Goal: Task Accomplishment & Management: Complete application form

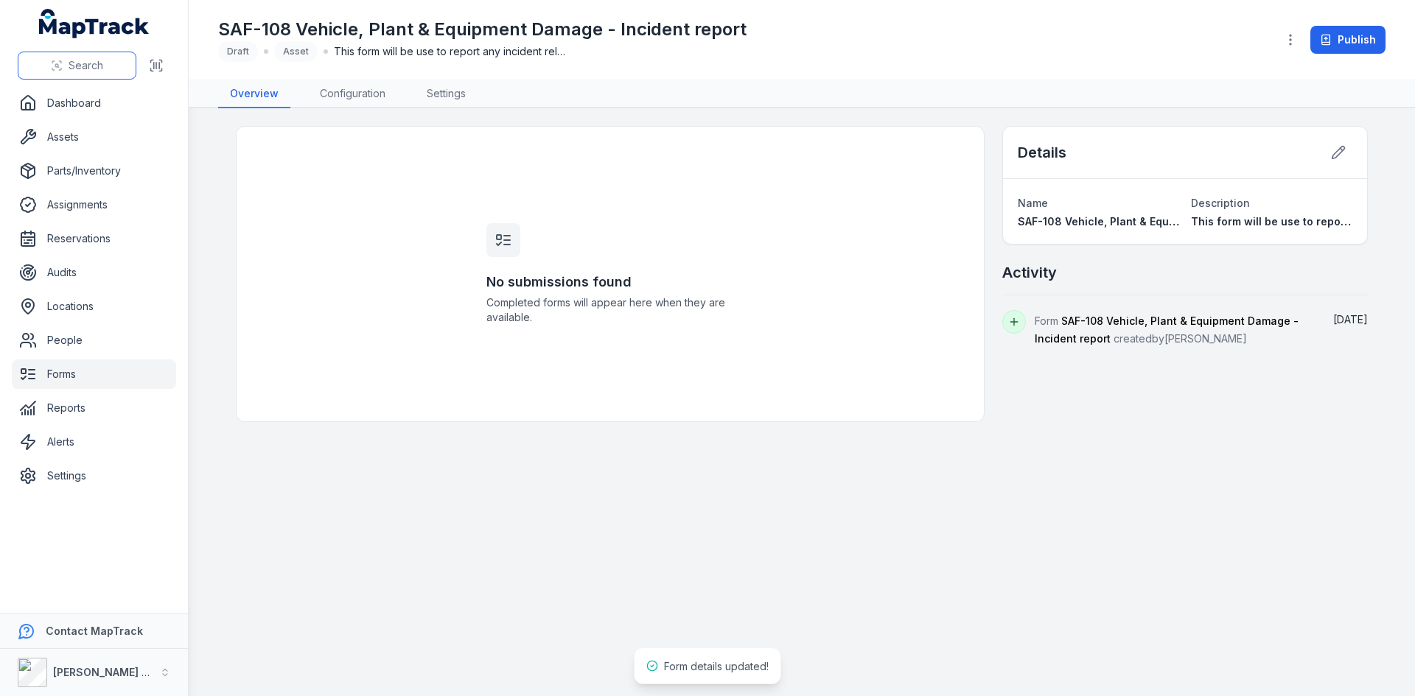
click at [71, 71] on span "Search" at bounding box center [86, 65] width 35 height 15
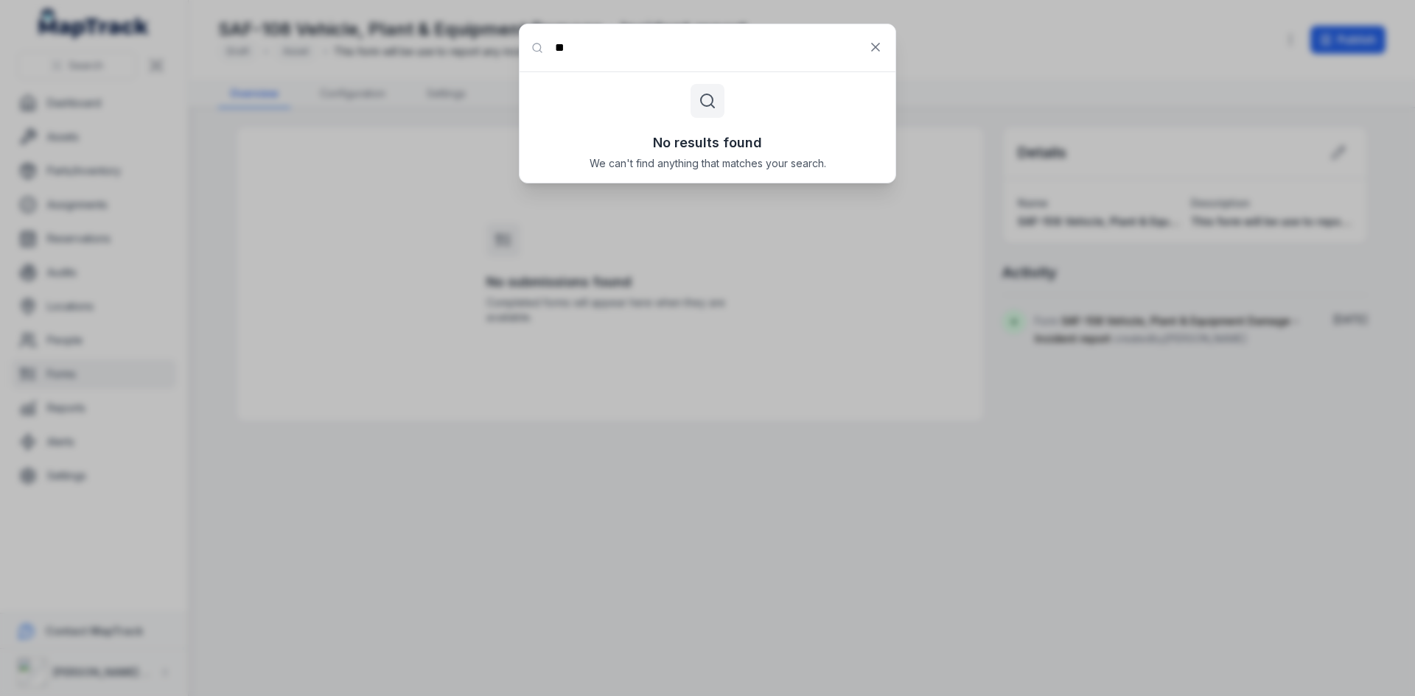
type input "*"
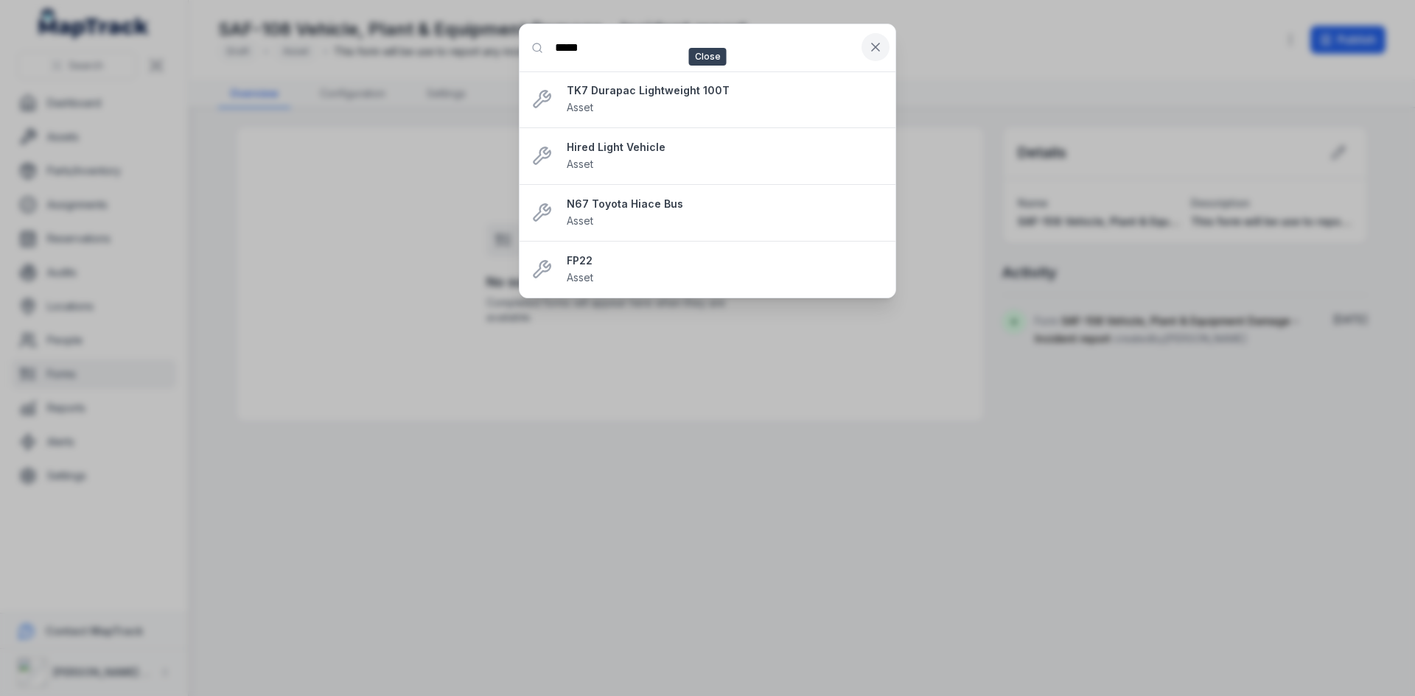
type input "*****"
click at [864, 43] on button at bounding box center [875, 47] width 28 height 28
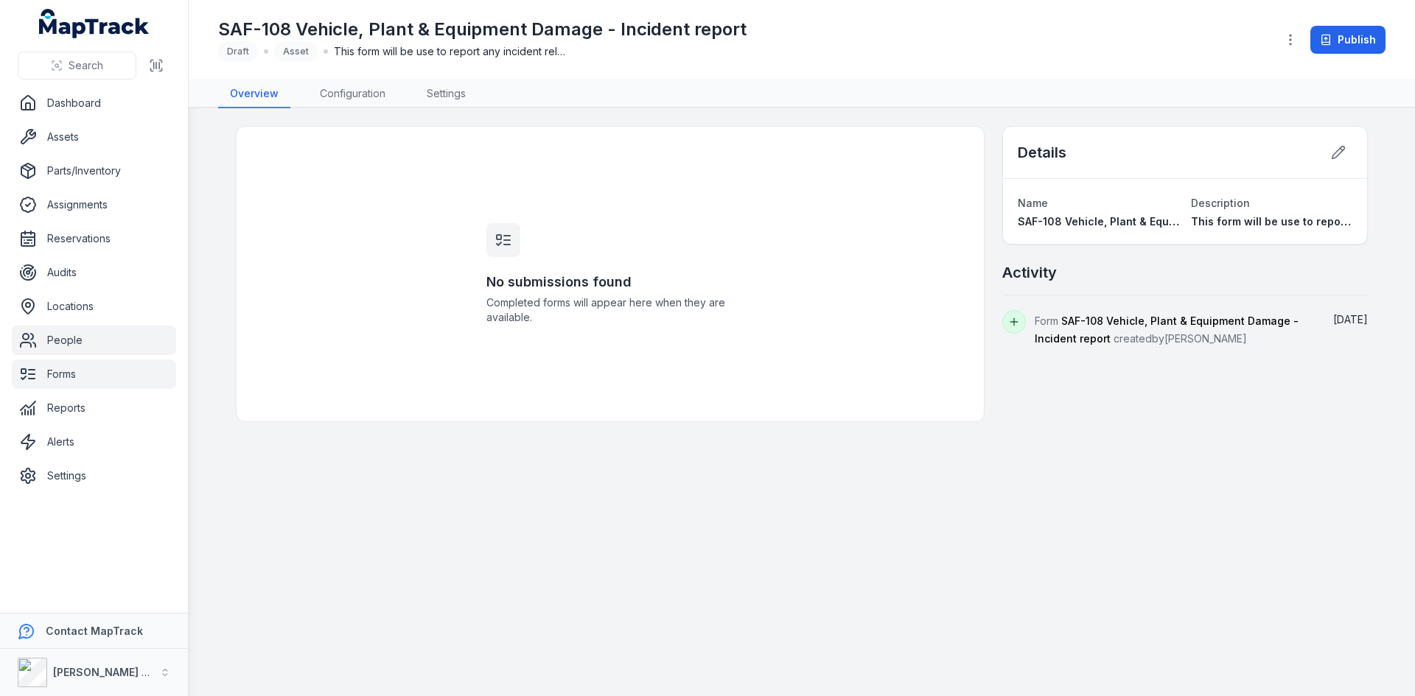
click at [57, 343] on link "People" at bounding box center [94, 340] width 164 height 29
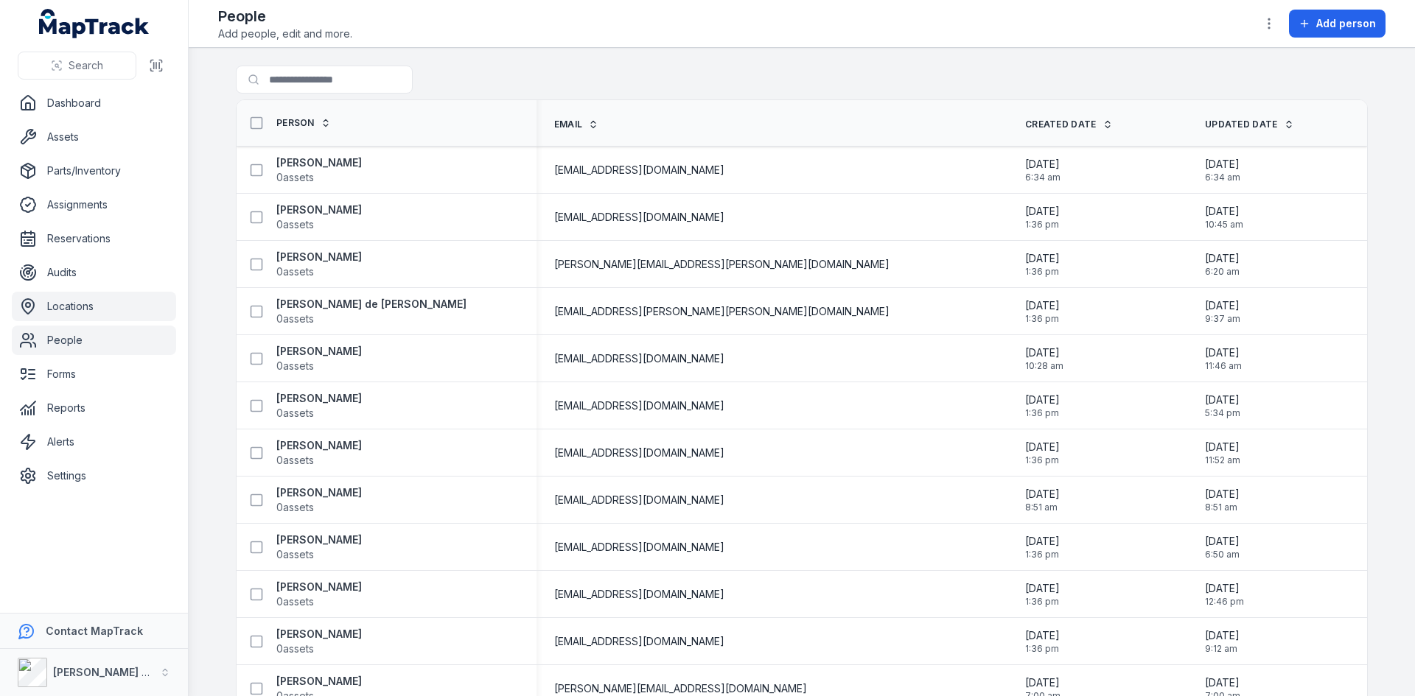
click at [80, 304] on link "Locations" at bounding box center [94, 306] width 164 height 29
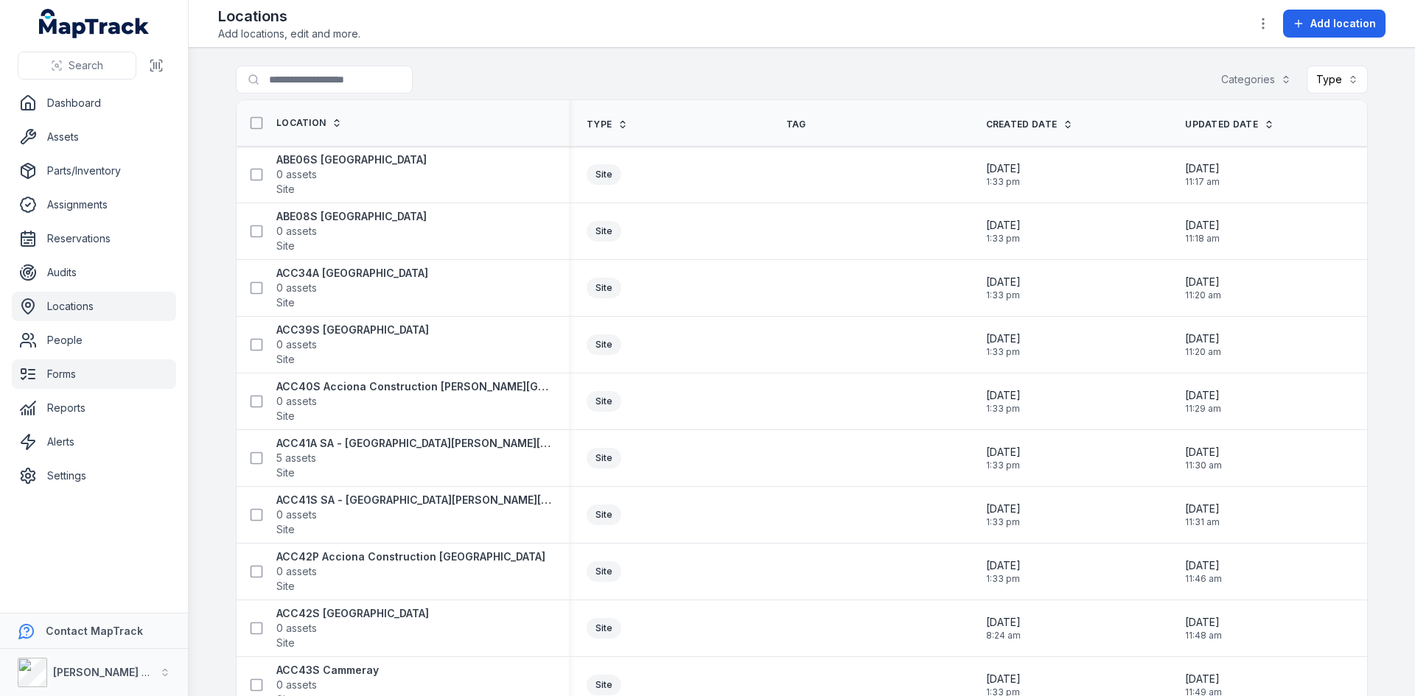
click at [108, 371] on link "Forms" at bounding box center [94, 374] width 164 height 29
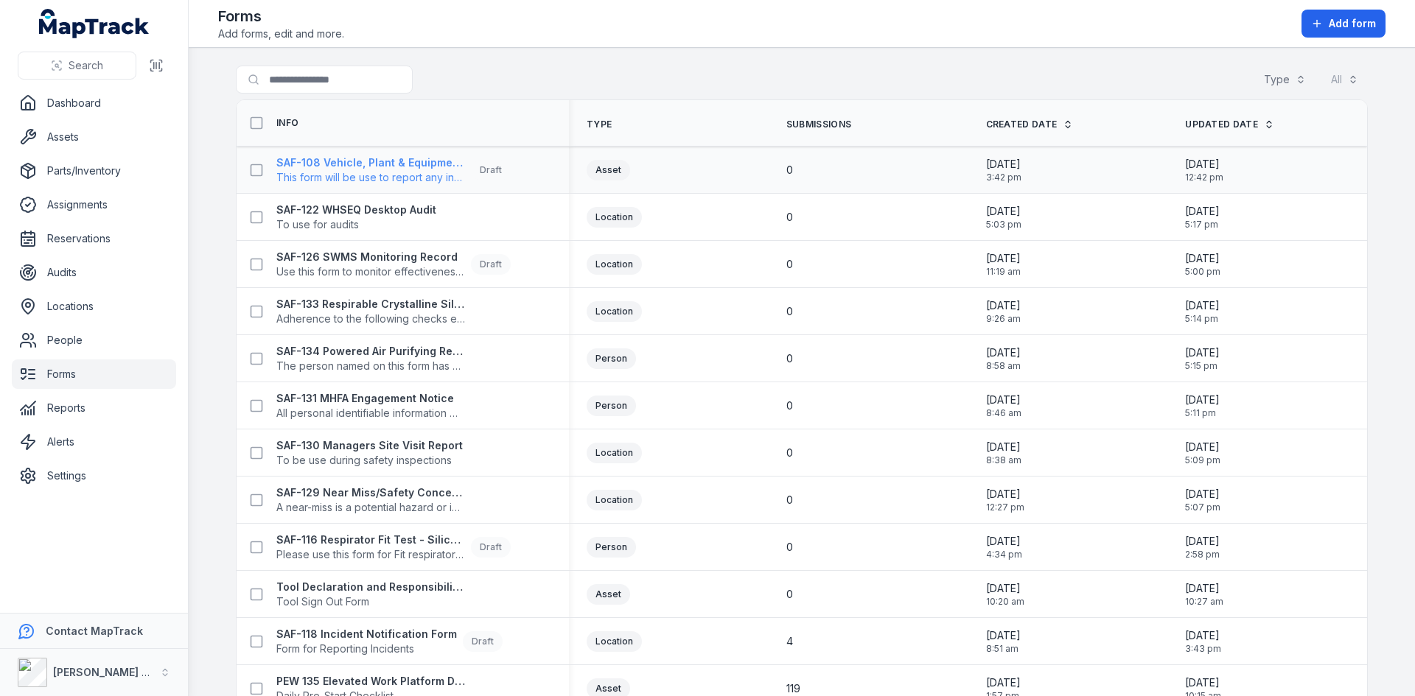
click at [391, 167] on strong "SAF-108 Vehicle, Plant & Equipment Damage - Incident report" at bounding box center [370, 162] width 189 height 15
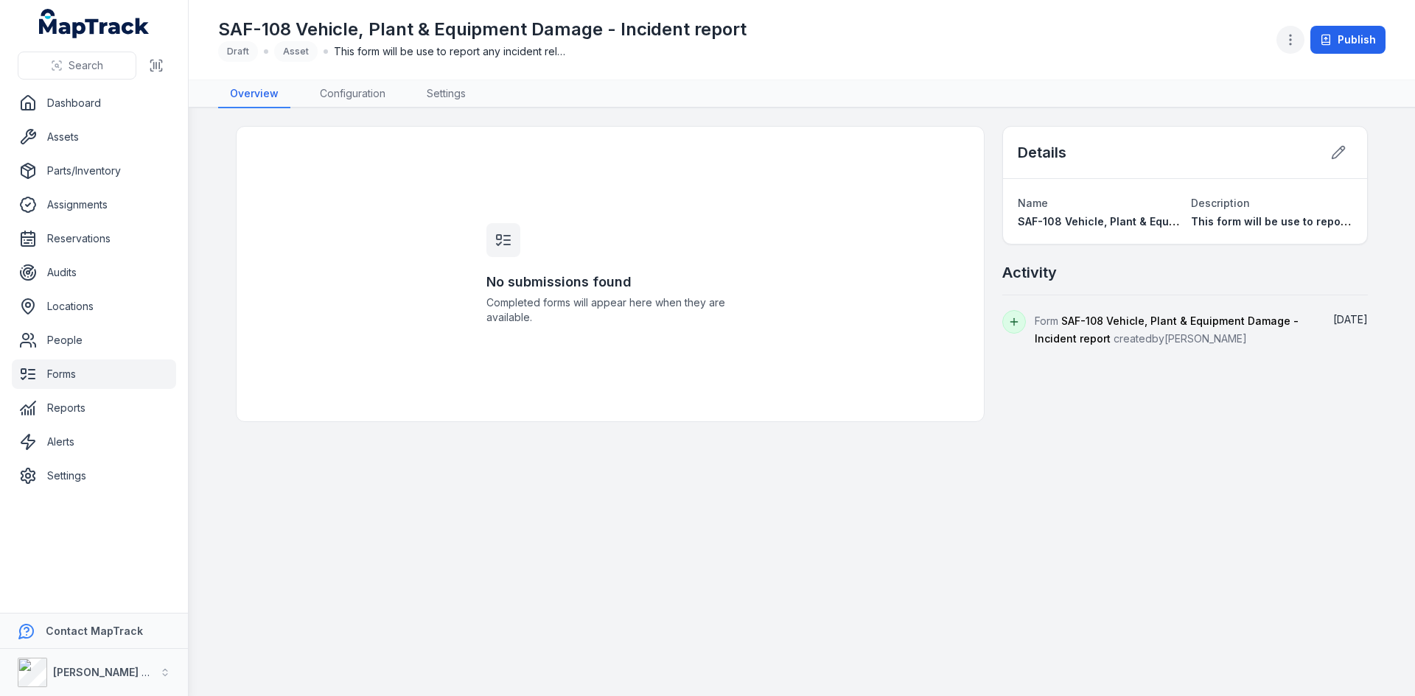
click at [1289, 39] on icon "button" at bounding box center [1290, 39] width 15 height 15
click at [788, 185] on div "Toggle Navigation SAF-108 Vehicle, Plant & Equipment Damage - Incident report D…" at bounding box center [802, 348] width 1226 height 696
click at [1335, 152] on icon at bounding box center [1338, 152] width 15 height 15
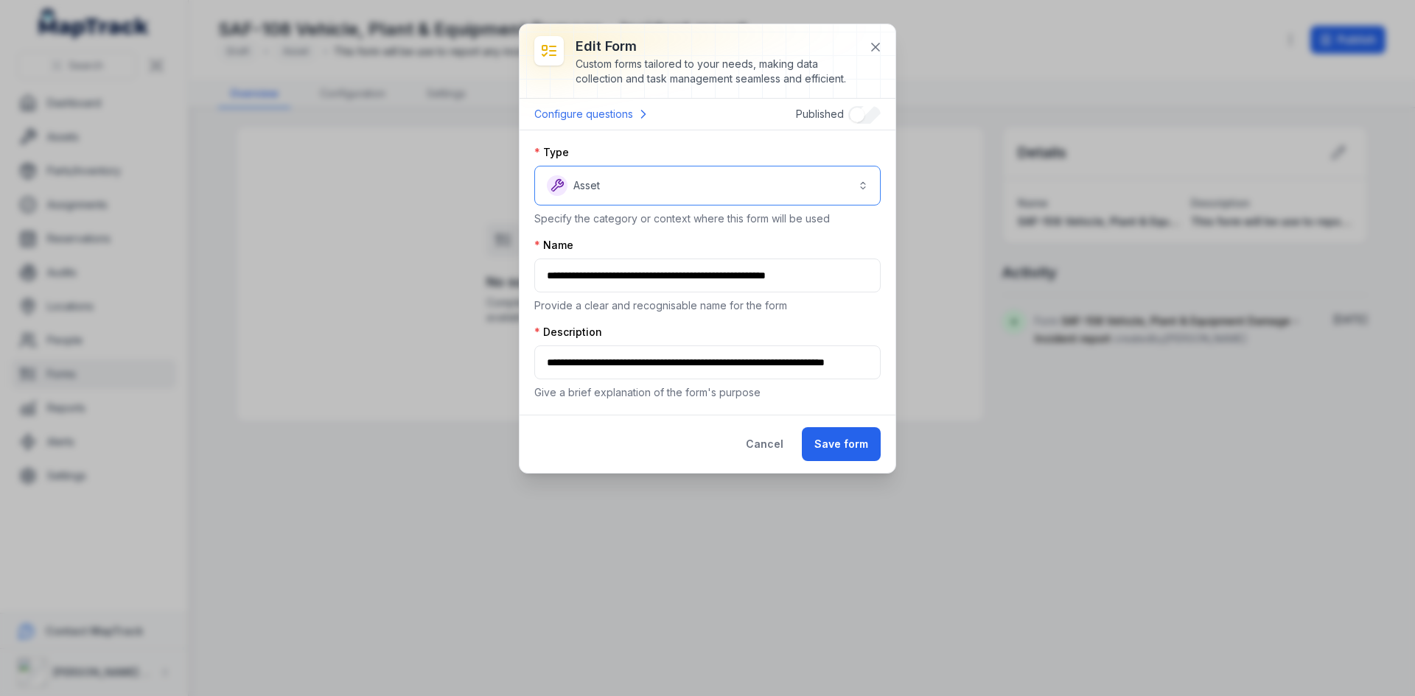
click at [743, 181] on button "Asset *****" at bounding box center [707, 186] width 346 height 40
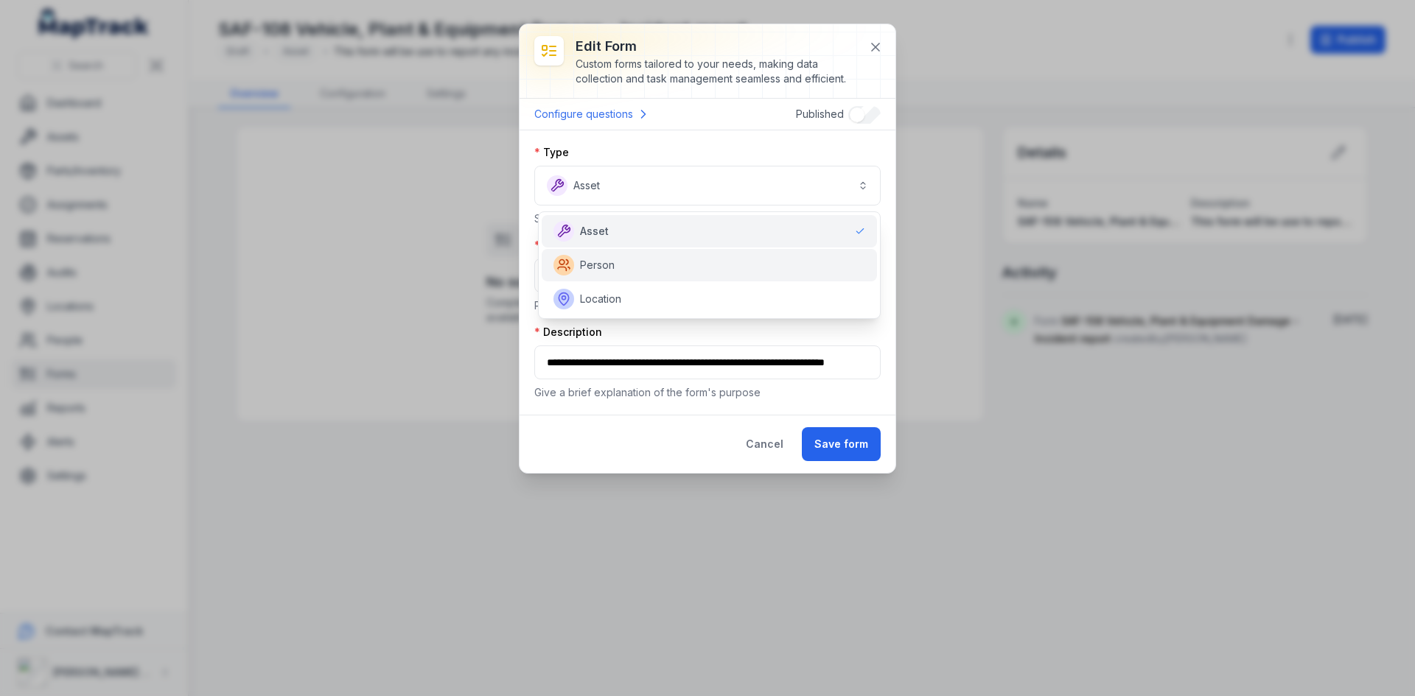
click at [617, 266] on div "Person" at bounding box center [709, 265] width 312 height 21
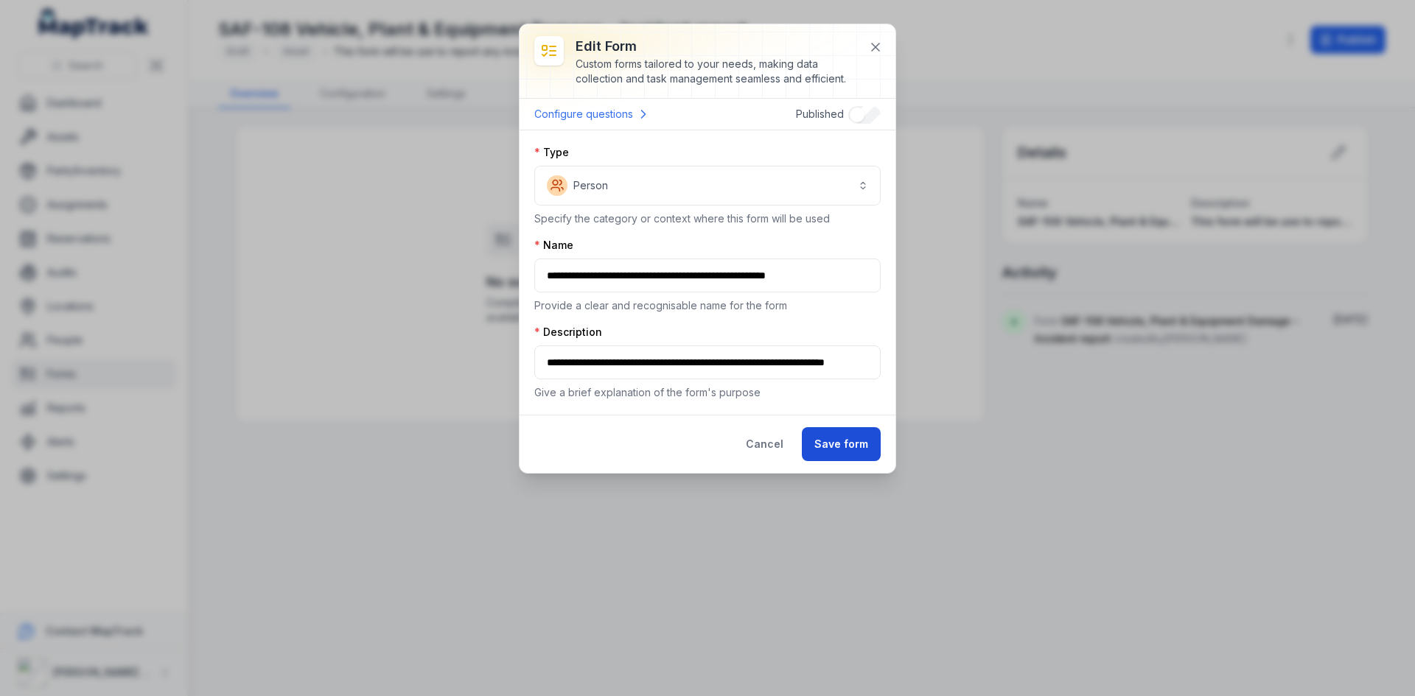
click at [844, 441] on button "Save form" at bounding box center [841, 444] width 79 height 34
